Goal: Transaction & Acquisition: Purchase product/service

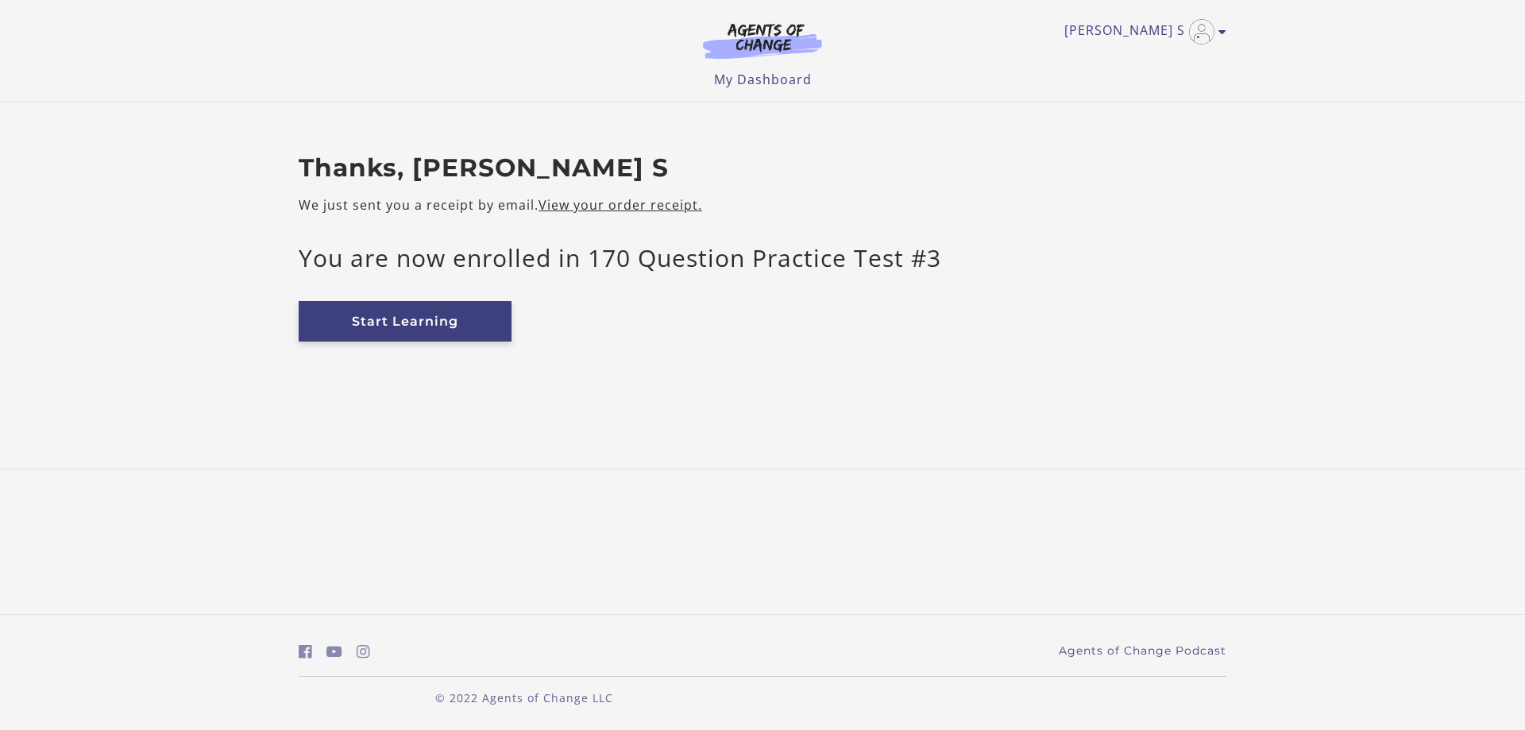
click at [412, 319] on link "Start Learning" at bounding box center [405, 321] width 213 height 41
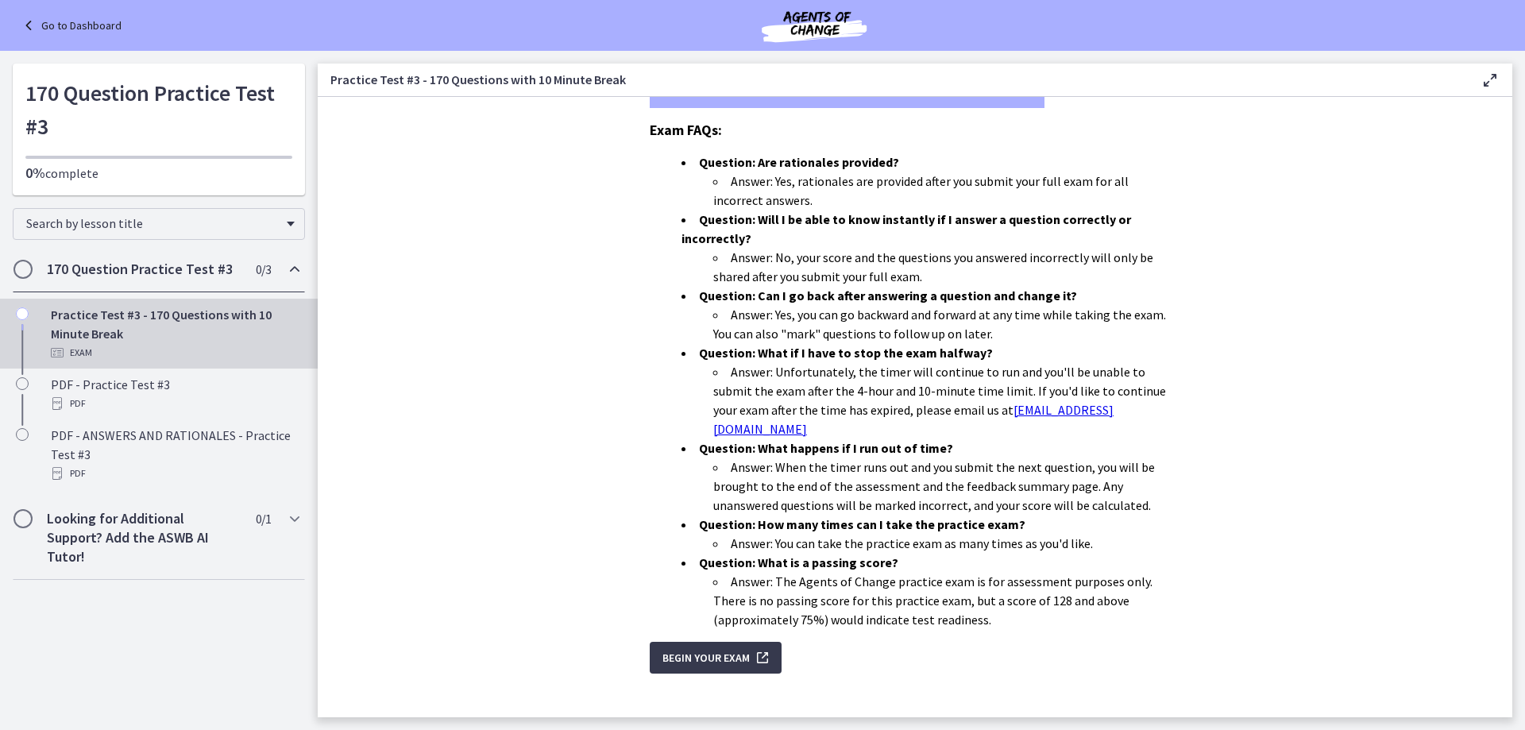
scroll to position [390, 0]
